Goal: Task Accomplishment & Management: Manage account settings

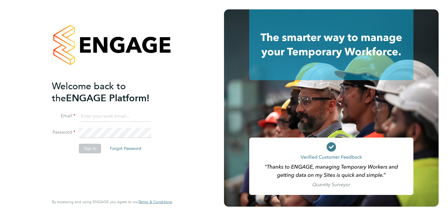
type input "pcunningham@spheresolutions.co.uk"
click at [90, 151] on button "Sign In" at bounding box center [90, 148] width 22 height 9
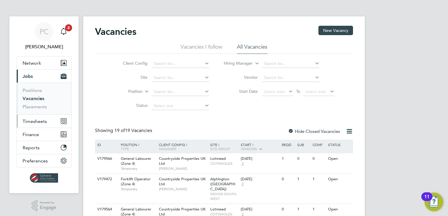
click at [47, 120] on button "Timesheets" at bounding box center [44, 121] width 54 height 13
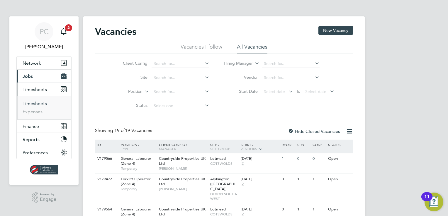
click at [45, 105] on link "Timesheets" at bounding box center [35, 104] width 24 height 6
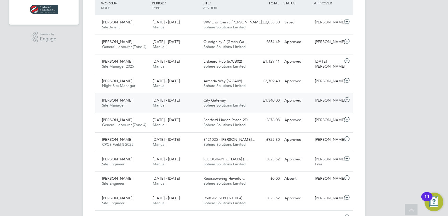
click at [261, 102] on div "£1,340.00 Approved" at bounding box center [266, 101] width 30 height 10
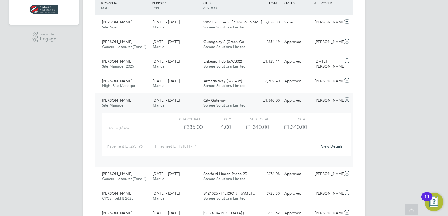
click at [325, 145] on link "View Details" at bounding box center [331, 146] width 21 height 5
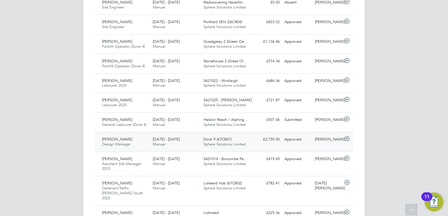
click at [292, 143] on div "Paul Searle Design Manager 23 - 29 Aug 2025 23 - 29 Aug 2025 Manual Dock 9 (67C…" at bounding box center [224, 142] width 258 height 20
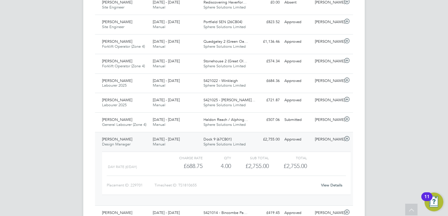
click at [323, 184] on link "View Details" at bounding box center [331, 185] width 21 height 5
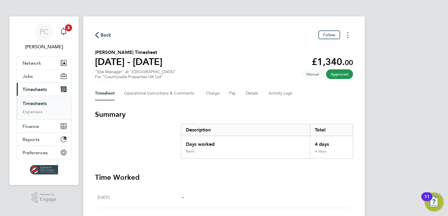
click at [347, 37] on icon "Timesheets Menu" at bounding box center [347, 35] width 1 height 6
click at [337, 51] on link "Download timesheet" at bounding box center [317, 48] width 70 height 12
click at [351, 34] on button "Timesheets Menu" at bounding box center [347, 34] width 11 height 9
click at [332, 50] on link "Download timesheet" at bounding box center [317, 48] width 70 height 12
click at [347, 39] on button "Timesheets Menu" at bounding box center [347, 34] width 11 height 9
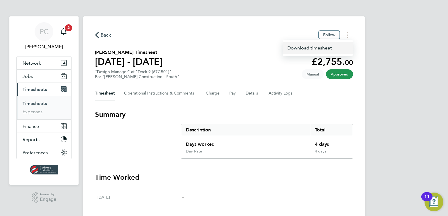
click at [329, 52] on link "Download timesheet" at bounding box center [317, 48] width 70 height 12
click at [350, 36] on button "Timesheets Menu" at bounding box center [347, 34] width 11 height 9
click at [330, 51] on link "Download timesheet" at bounding box center [317, 48] width 70 height 12
